Goal: Browse casually: Explore the website without a specific task or goal

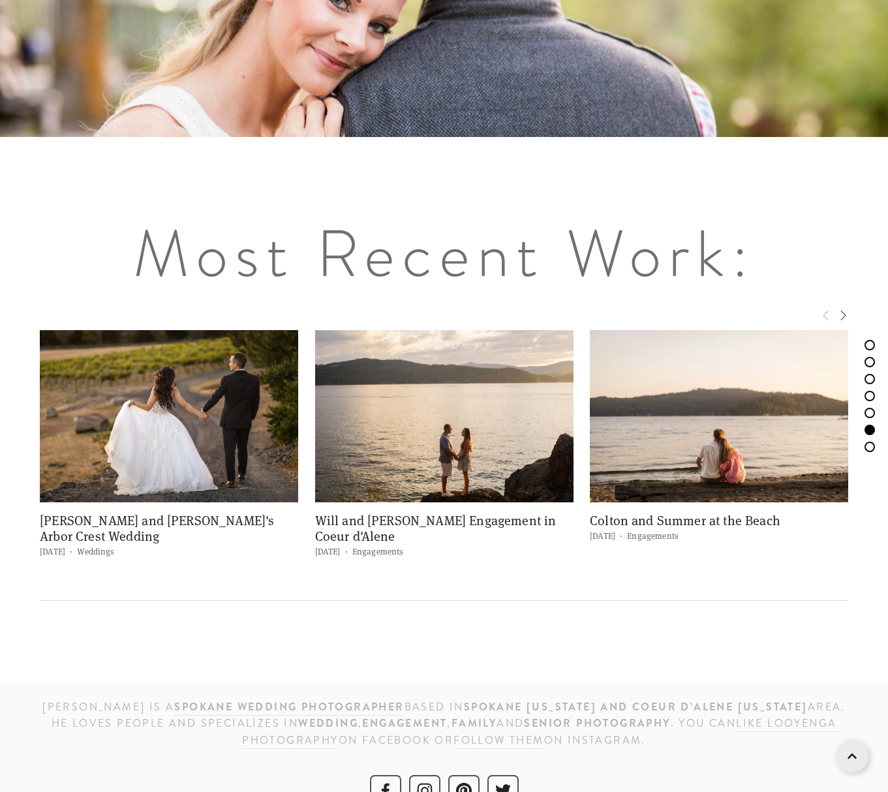
scroll to position [5012, 0]
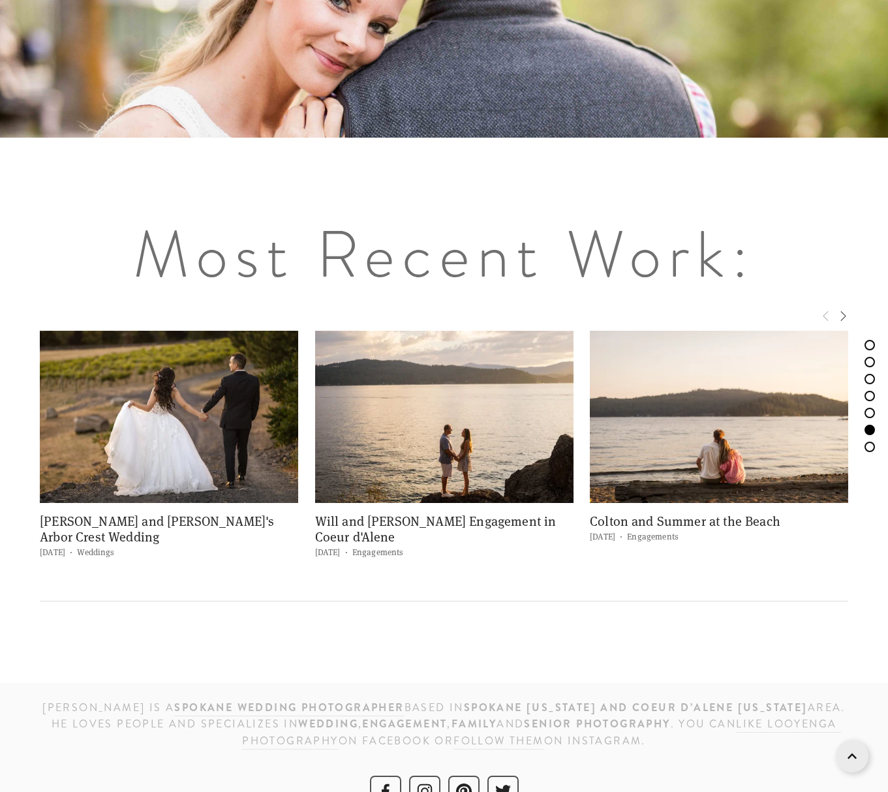
click at [436, 388] on img at bounding box center [444, 417] width 259 height 172
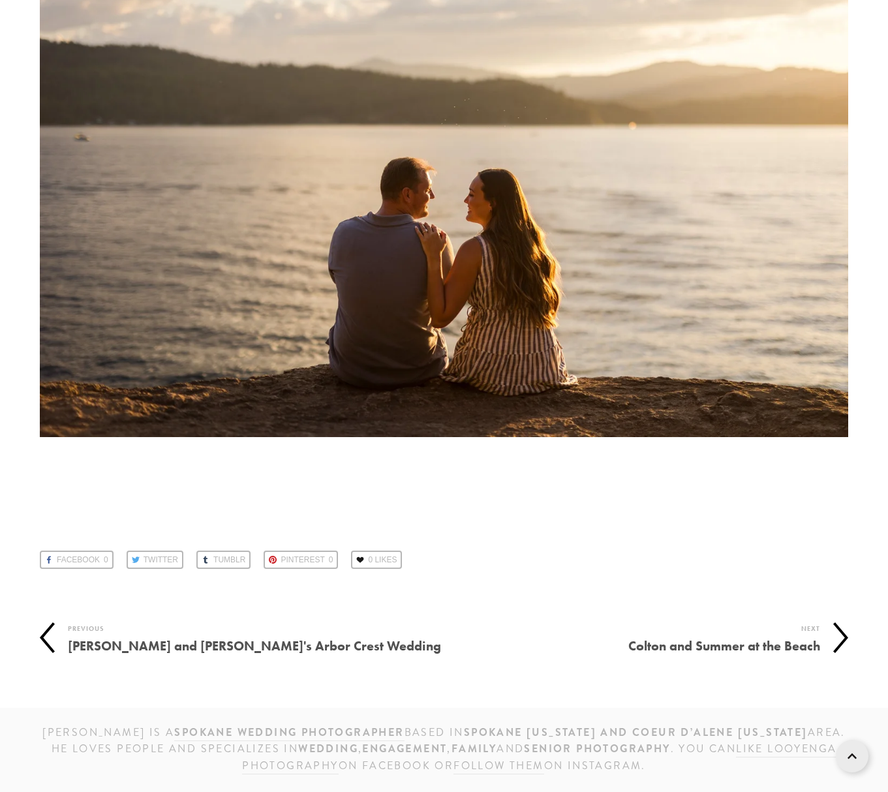
scroll to position [15595, 0]
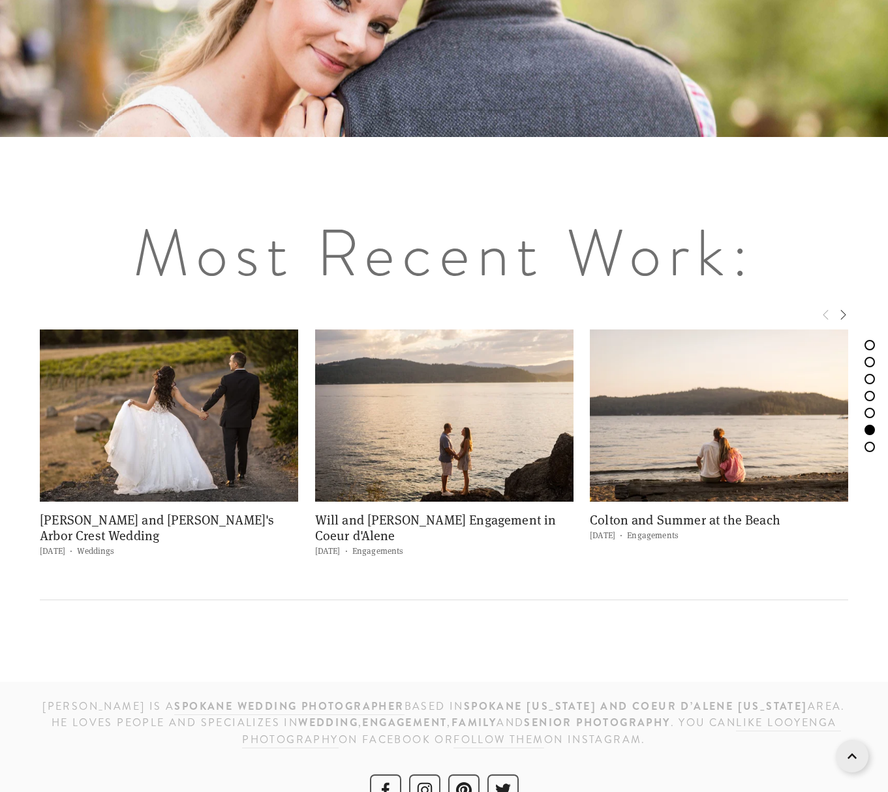
scroll to position [5012, 0]
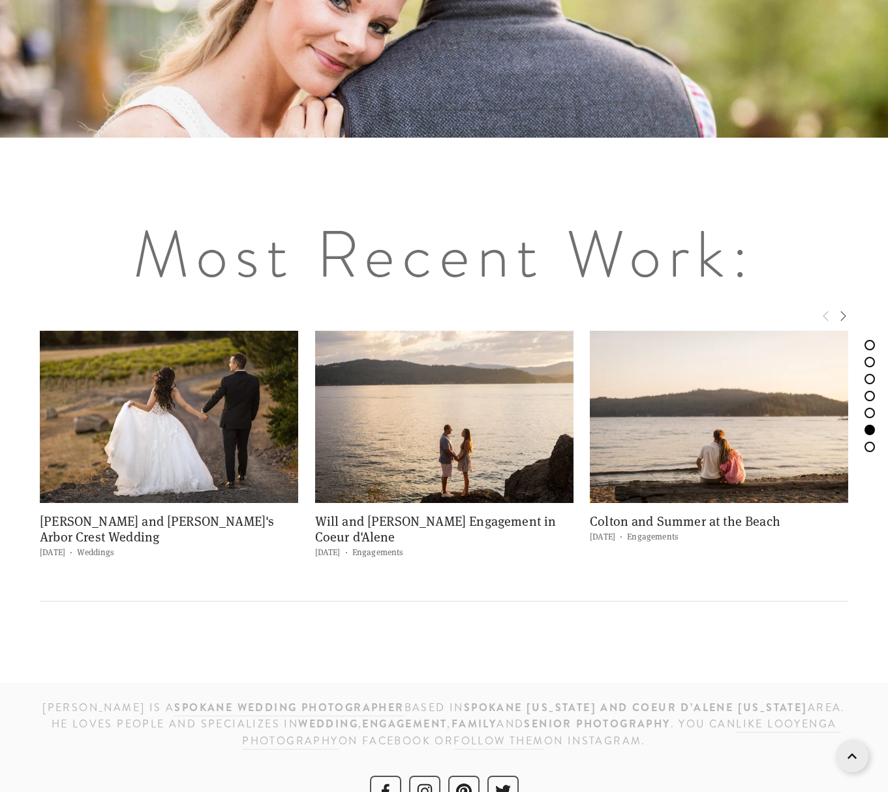
click at [717, 400] on img at bounding box center [719, 417] width 259 height 172
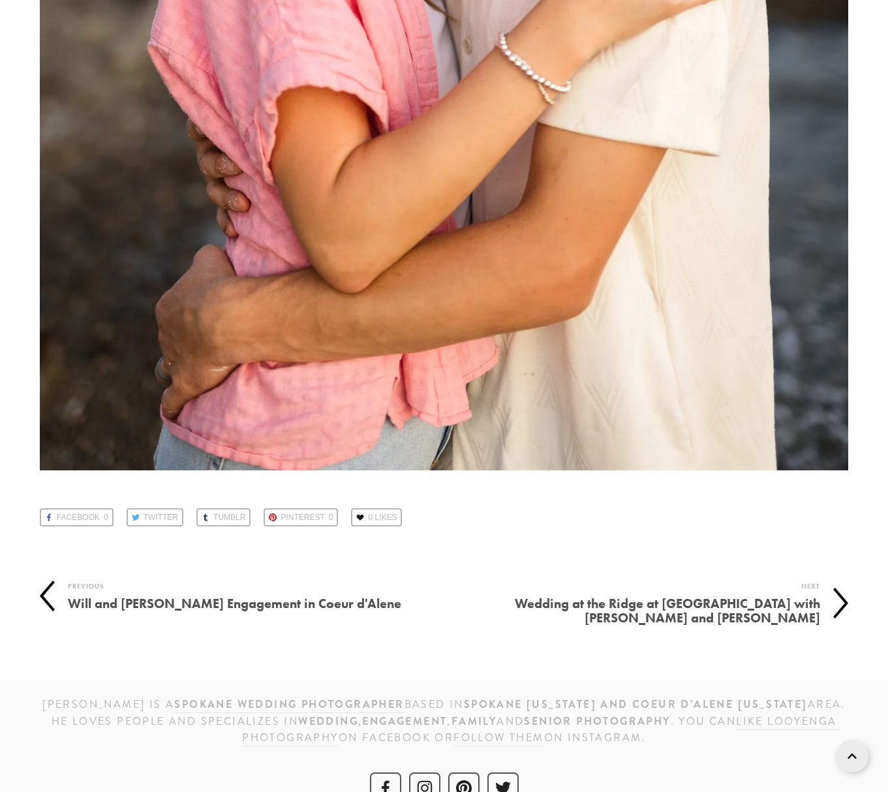
scroll to position [8599, 0]
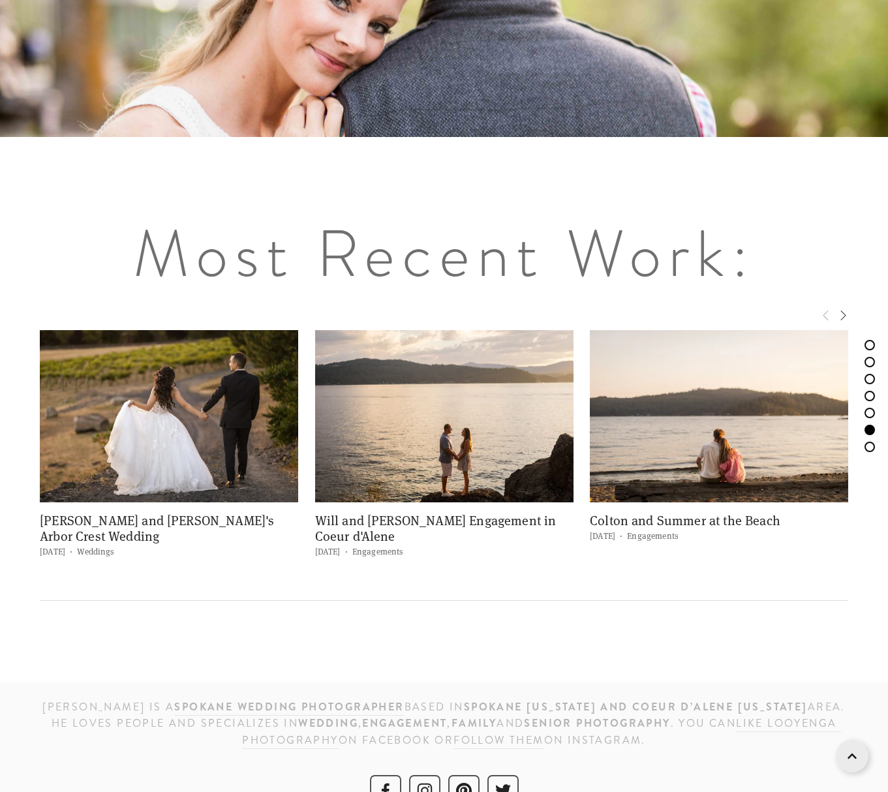
scroll to position [5012, 0]
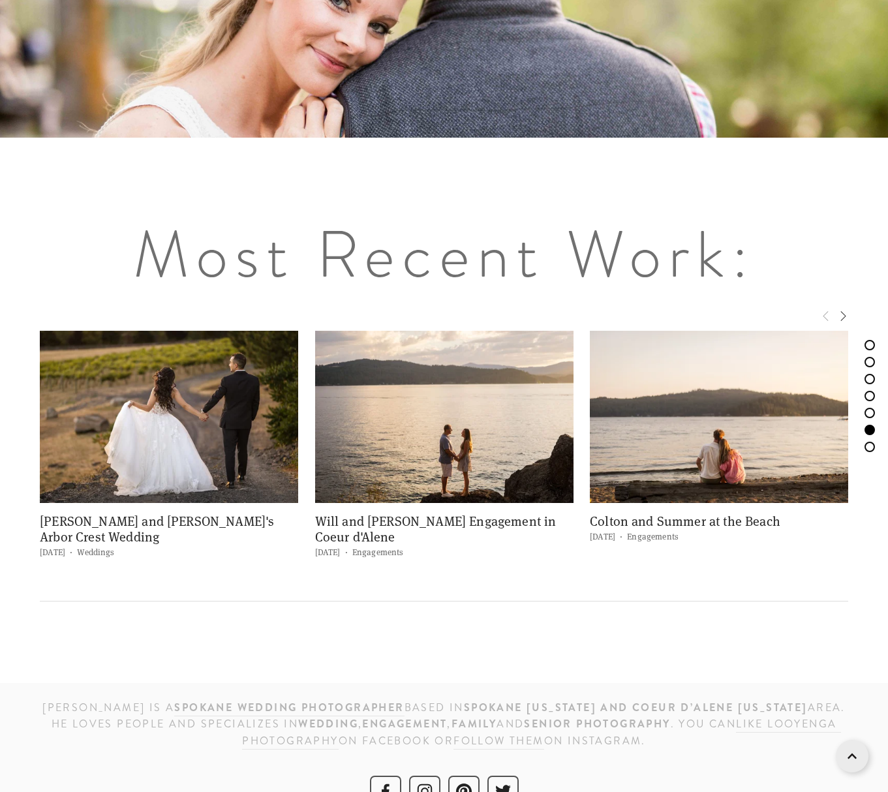
click at [613, 586] on div "Most Recent Work: Photography Blog [DATE] Weddings [PERSON_NAME] and [PERSON_NA…" at bounding box center [444, 420] width 888 height 526
click at [559, 604] on div "Most Recent Work: Photography Blog [DATE] Weddings [PERSON_NAME] and [PERSON_NA…" at bounding box center [444, 420] width 888 height 526
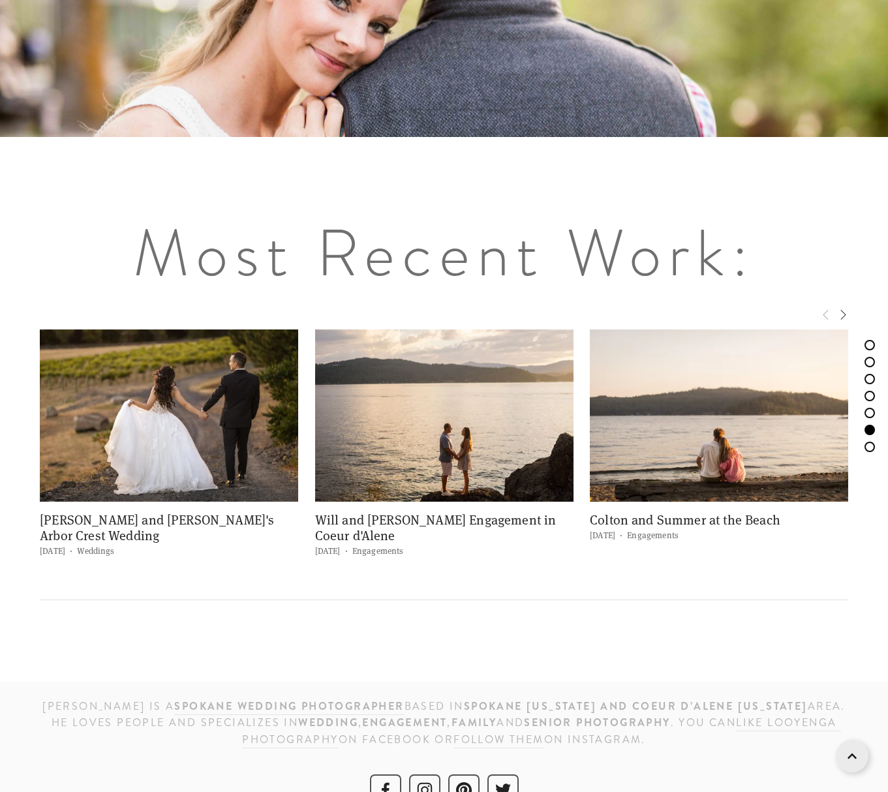
scroll to position [5012, 0]
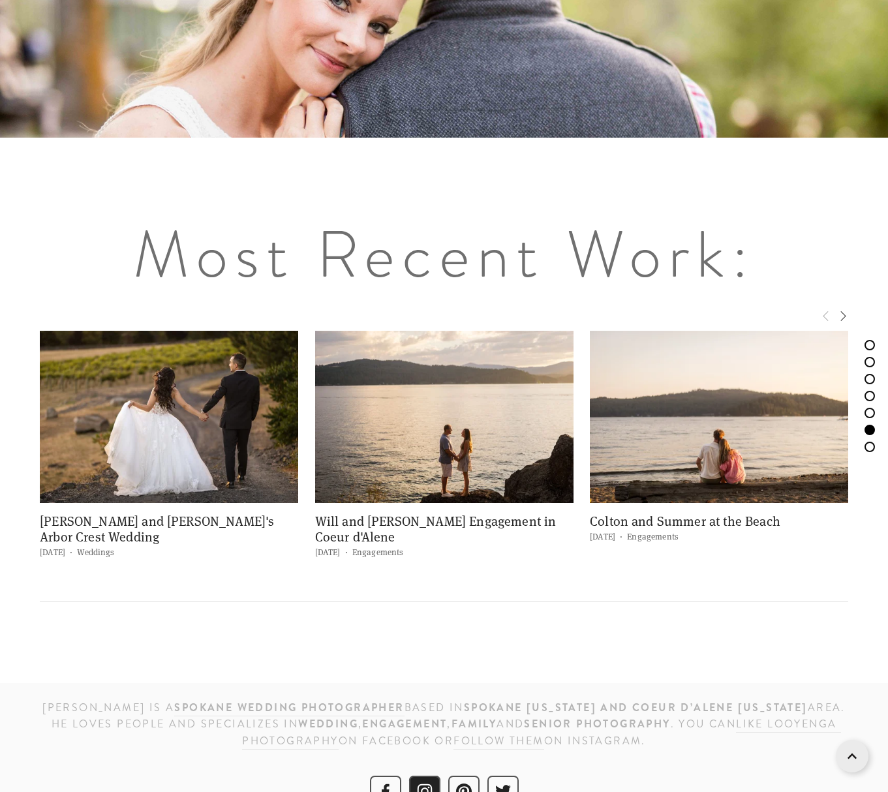
click at [425, 776] on use "Instagram" at bounding box center [424, 791] width 31 height 31
click at [606, 228] on h1 "Most Recent Work:" at bounding box center [444, 254] width 809 height 65
